Goal: Task Accomplishment & Management: Complete application form

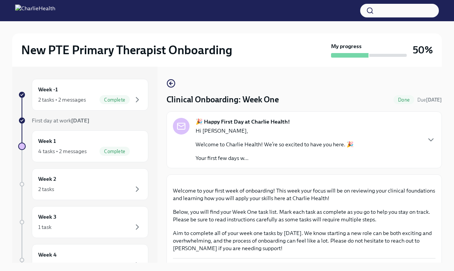
scroll to position [786, 0]
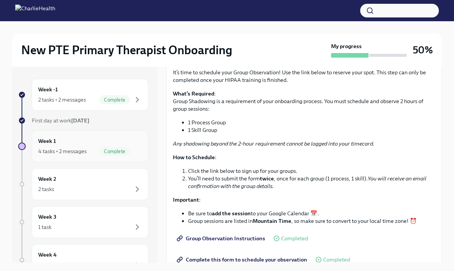
click at [92, 141] on div "Week 1 4 tasks • 2 messages Complete" at bounding box center [90, 146] width 104 height 19
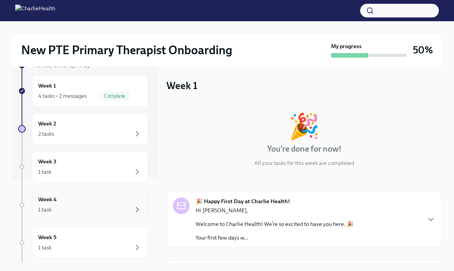
scroll to position [83, 0]
click at [85, 125] on div "Week 2 2 tasks" at bounding box center [90, 129] width 104 height 19
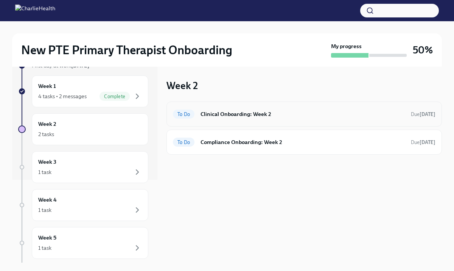
click at [240, 115] on h6 "Clinical Onboarding: Week 2" at bounding box center [303, 114] width 204 height 8
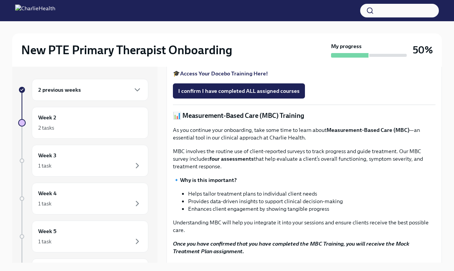
scroll to position [238, 0]
click at [242, 94] on span "I confirm I have completed ALL assigned courses" at bounding box center [239, 91] width 122 height 8
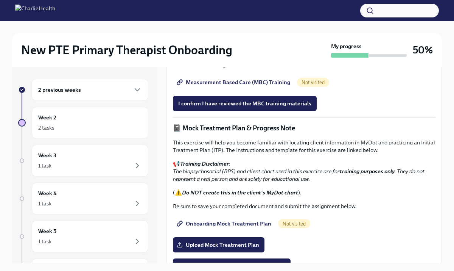
scroll to position [430, 0]
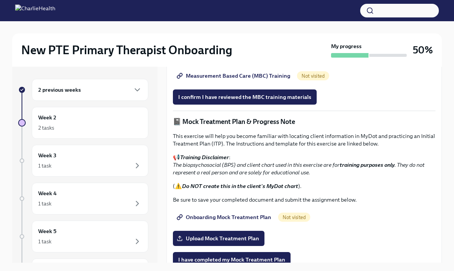
click at [106, 88] on div "2 previous weeks" at bounding box center [90, 89] width 104 height 9
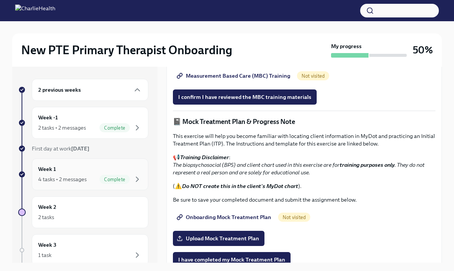
click at [109, 187] on div "Week 1 4 tasks • 2 messages Complete" at bounding box center [90, 174] width 117 height 32
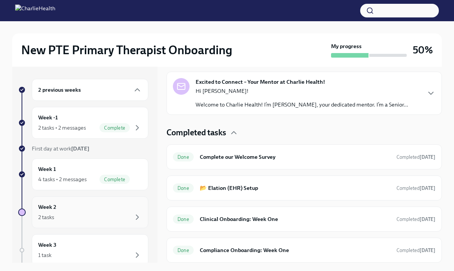
click at [102, 212] on div "Week 2 2 tasks" at bounding box center [90, 212] width 104 height 19
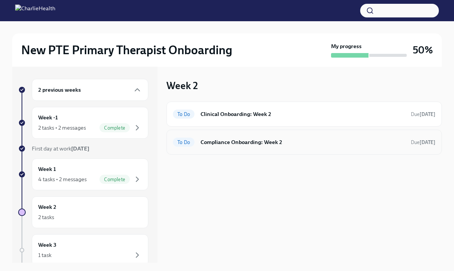
click at [274, 141] on h6 "Compliance Onboarding: Week 2" at bounding box center [303, 142] width 204 height 8
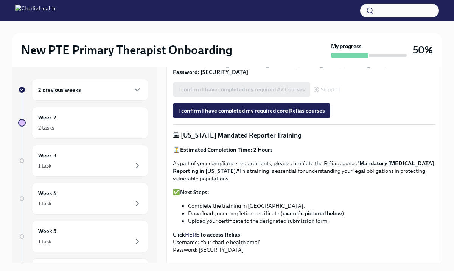
scroll to position [353, 0]
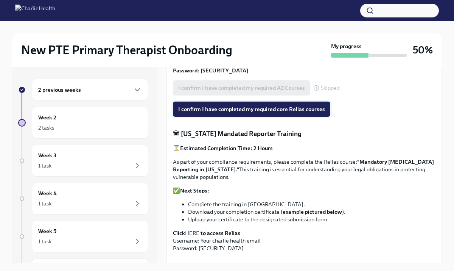
click at [253, 114] on button "I confirm I have completed my required core Relias courses" at bounding box center [251, 108] width 157 height 15
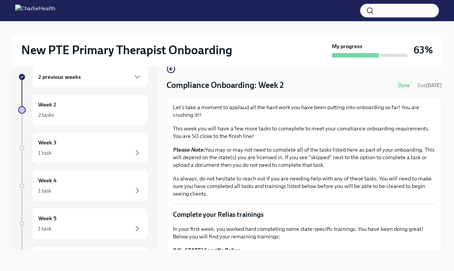
scroll to position [0, 0]
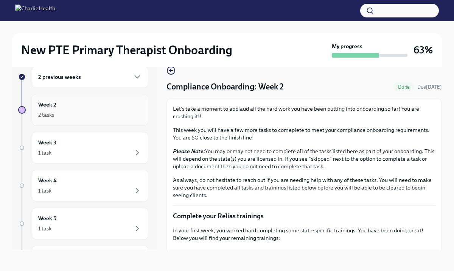
click at [107, 111] on div "2 tasks" at bounding box center [90, 114] width 104 height 9
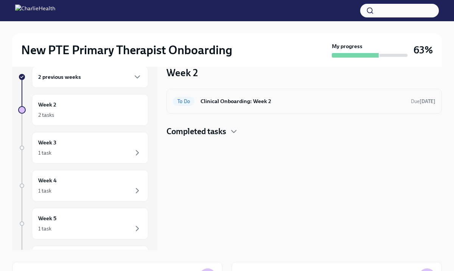
click at [227, 108] on div "To Do Clinical Onboarding: Week 2 Due [DATE]" at bounding box center [305, 101] width 276 height 25
click at [213, 100] on h6 "Clinical Onboarding: Week 2" at bounding box center [303, 101] width 204 height 8
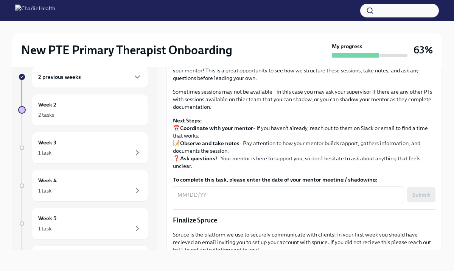
scroll to position [651, 0]
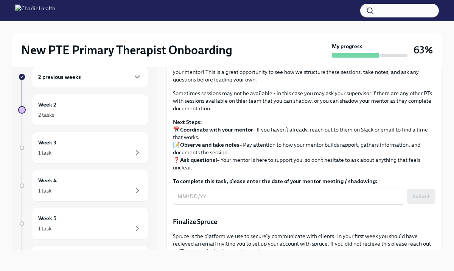
click at [228, 8] on span "Upload Mock Treatment Plan" at bounding box center [218, 4] width 81 height 8
click at [0, 0] on input "Upload Mock Treatment Plan" at bounding box center [0, 0] width 0 height 0
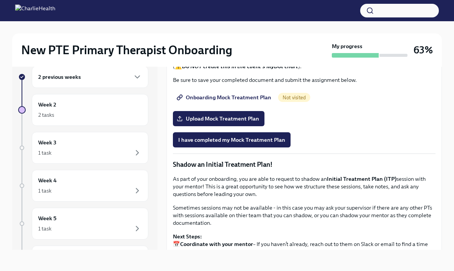
scroll to position [534, 0]
